Goal: Find contact information: Find contact information

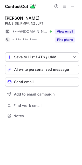
scroll to position [3, 3]
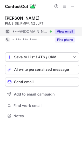
click at [62, 31] on button "View email" at bounding box center [65, 31] width 20 height 5
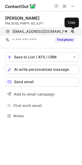
click at [72, 31] on span at bounding box center [73, 31] width 4 height 4
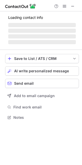
scroll to position [3, 3]
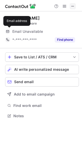
click at [73, 6] on span at bounding box center [73, 6] width 4 height 4
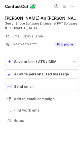
scroll to position [117, 82]
click at [73, 7] on span at bounding box center [73, 6] width 4 height 4
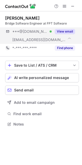
scroll to position [120, 82]
click at [60, 33] on button "View email" at bounding box center [65, 31] width 20 height 5
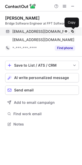
click at [73, 31] on span at bounding box center [73, 31] width 4 height 4
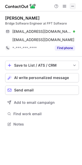
click at [72, 6] on span at bounding box center [73, 6] width 4 height 4
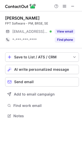
scroll to position [3, 3]
click at [75, 5] on span at bounding box center [73, 6] width 4 height 4
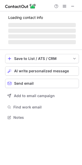
scroll to position [3, 3]
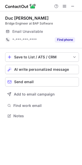
click at [76, 5] on div at bounding box center [64, 6] width 25 height 6
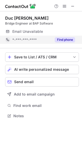
click at [64, 41] on button "Find phone" at bounding box center [65, 39] width 20 height 5
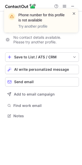
click at [75, 12] on span at bounding box center [74, 13] width 4 height 5
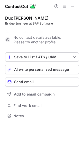
scroll to position [104, 82]
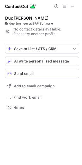
click at [73, 5] on span at bounding box center [73, 6] width 4 height 4
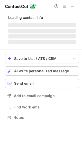
scroll to position [3, 3]
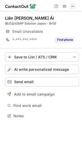
click at [76, 7] on button at bounding box center [73, 6] width 6 height 6
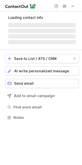
scroll to position [3, 3]
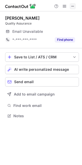
click at [73, 5] on span at bounding box center [73, 6] width 4 height 4
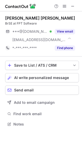
scroll to position [120, 82]
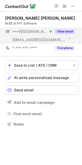
click at [60, 31] on button "View email" at bounding box center [65, 31] width 20 height 5
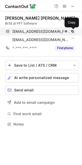
click at [72, 32] on span at bounding box center [73, 31] width 4 height 4
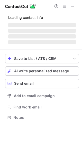
scroll to position [120, 82]
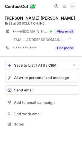
click at [73, 5] on span at bounding box center [73, 6] width 4 height 4
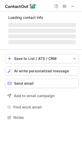
scroll to position [125, 82]
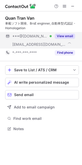
click at [59, 36] on button "View email" at bounding box center [65, 36] width 20 height 5
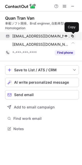
click at [73, 36] on span at bounding box center [73, 36] width 4 height 4
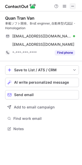
click at [72, 7] on span at bounding box center [73, 6] width 4 height 4
